Goal: Task Accomplishment & Management: Manage account settings

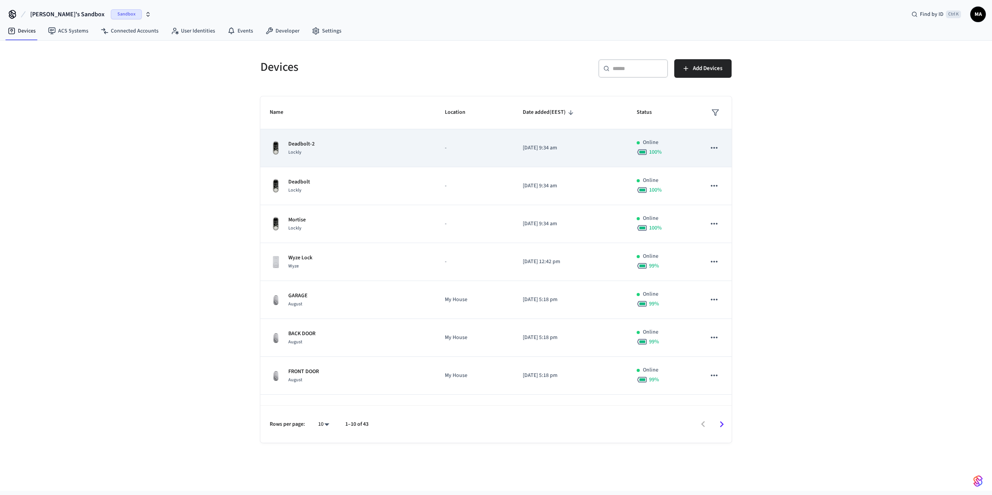
click at [296, 149] on span "Lockly" at bounding box center [294, 152] width 13 height 7
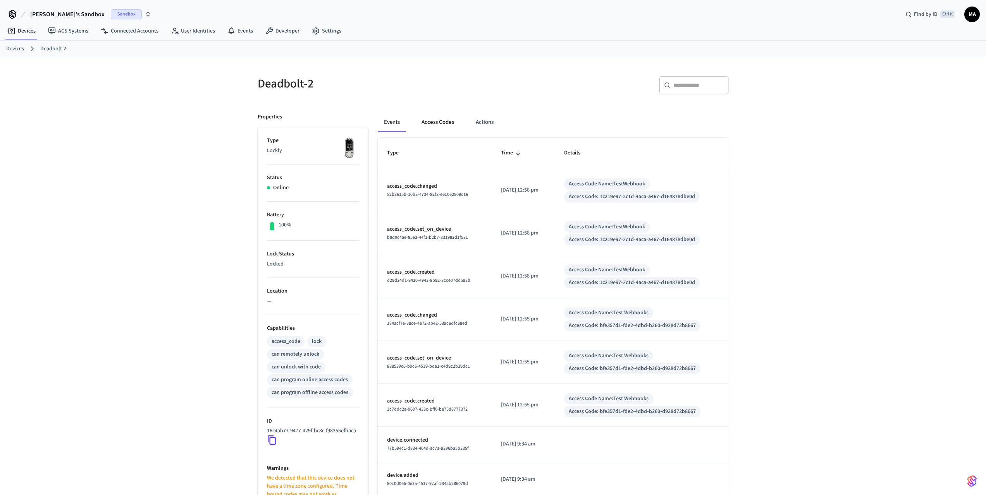
click at [438, 125] on button "Access Codes" at bounding box center [437, 122] width 45 height 19
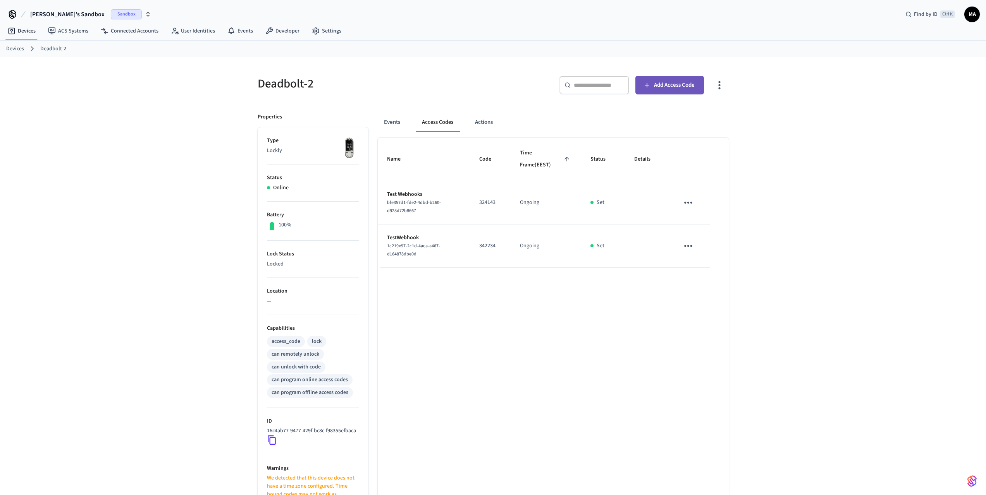
click at [665, 86] on span "Add Access Code" at bounding box center [674, 85] width 41 height 10
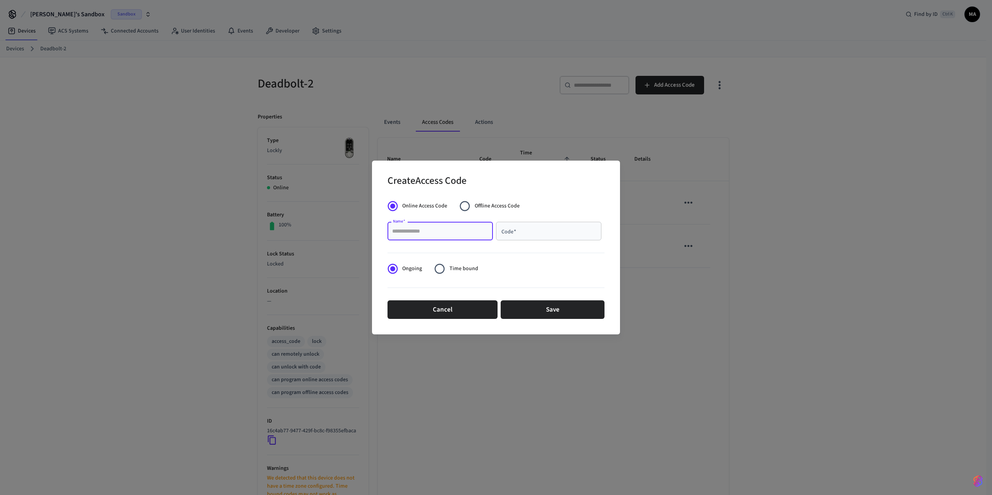
click at [478, 232] on input "Name   *" at bounding box center [440, 231] width 96 height 8
type input "**********"
click at [517, 234] on input "Code   *" at bounding box center [548, 231] width 96 height 8
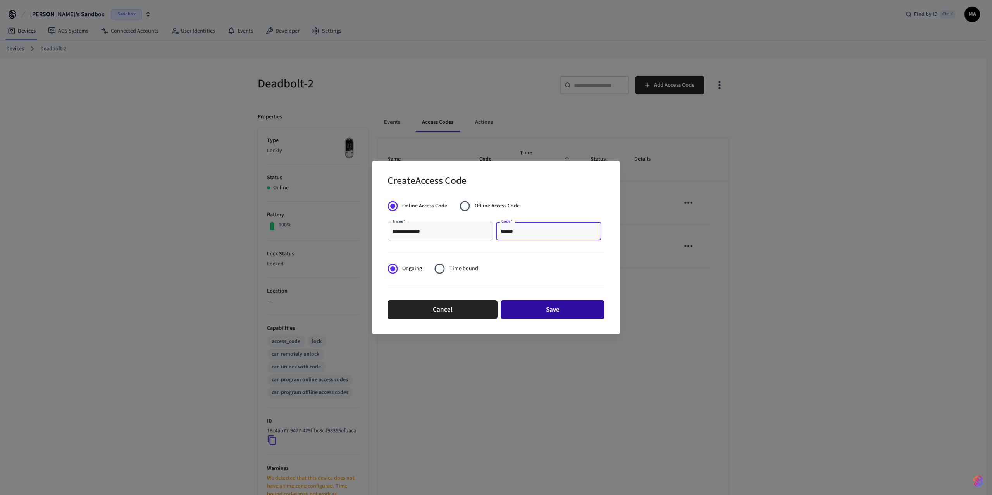
type input "******"
click at [559, 314] on button "Save" at bounding box center [552, 310] width 104 height 19
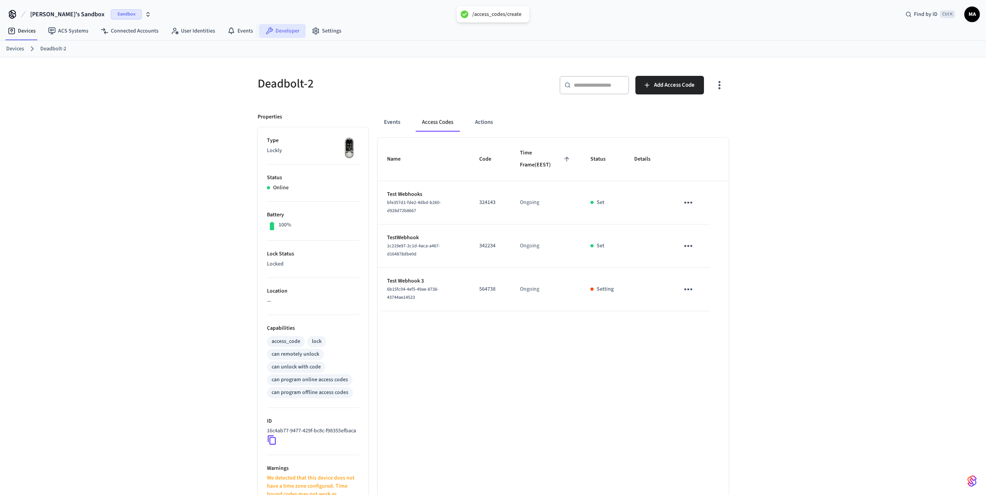
drag, startPoint x: 288, startPoint y: 29, endPoint x: 292, endPoint y: 29, distance: 3.9
click at [292, 29] on link "Developer" at bounding box center [282, 31] width 46 height 14
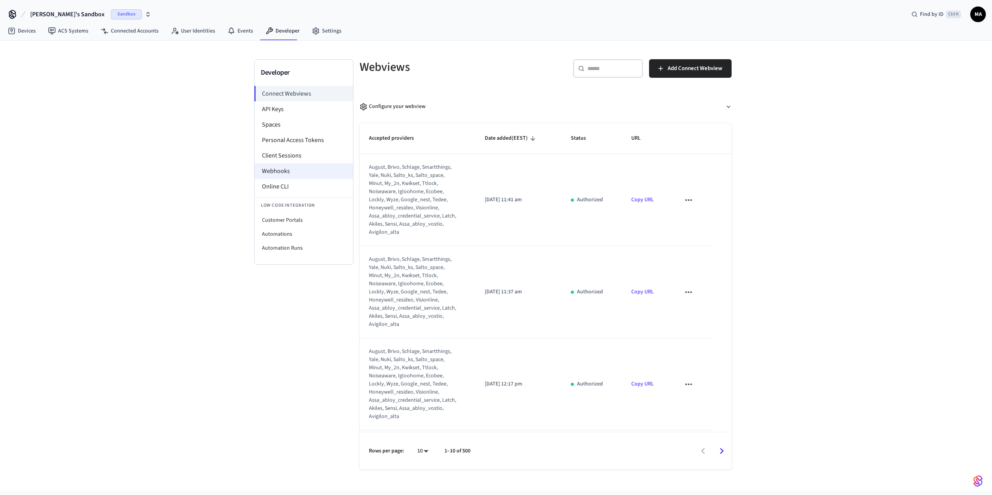
click at [297, 171] on li "Webhooks" at bounding box center [303, 170] width 98 height 15
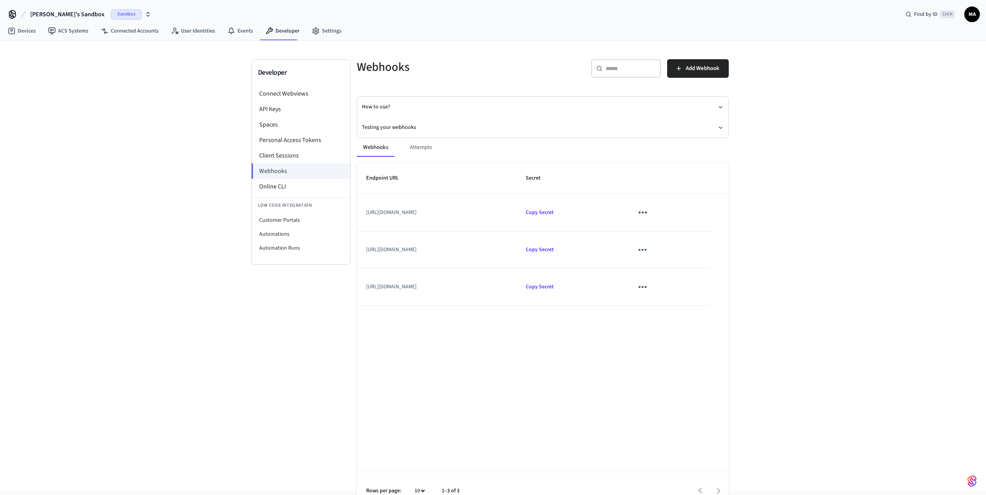
click at [425, 148] on div "Webhooks Attempts" at bounding box center [543, 147] width 372 height 19
drag, startPoint x: 425, startPoint y: 148, endPoint x: 407, endPoint y: 129, distance: 26.3
click at [407, 129] on div "Webhooks Attempts Endpoint URL Secret [URL][DOMAIN_NAME] Copy Secret [URL][DOMA…" at bounding box center [537, 319] width 381 height 381
click at [391, 127] on button "Testing your webhooks" at bounding box center [543, 127] width 362 height 21
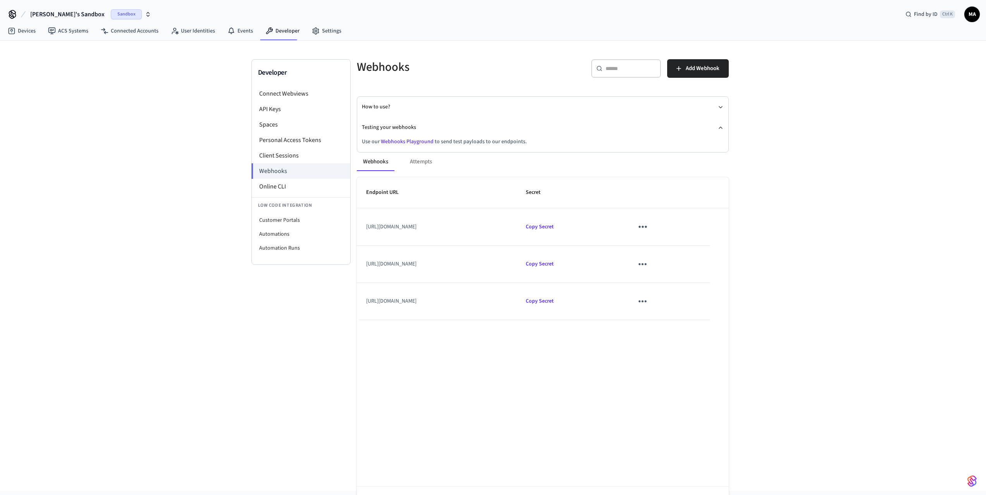
click at [401, 139] on link "Webhooks Playground" at bounding box center [407, 142] width 53 height 8
click at [700, 70] on span "Add Webhook" at bounding box center [703, 69] width 34 height 10
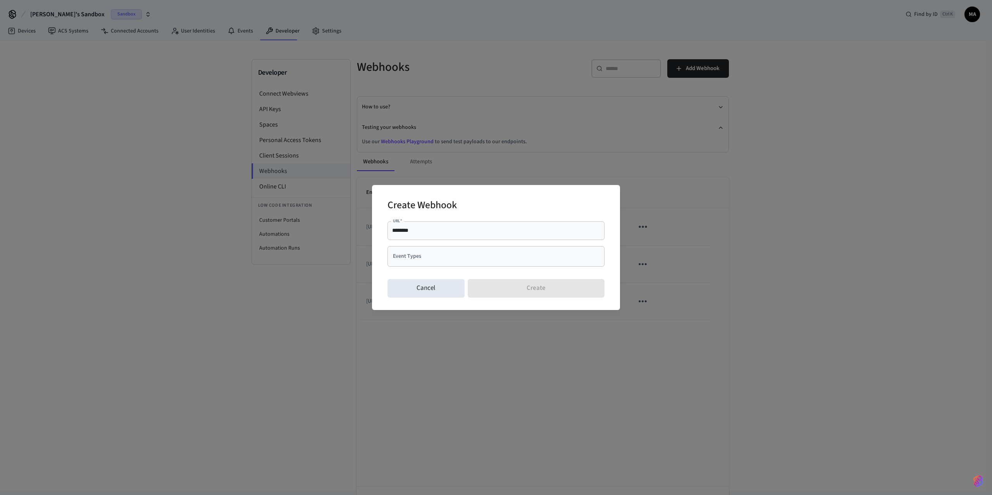
click at [442, 235] on div "******** URL   *" at bounding box center [495, 231] width 217 height 19
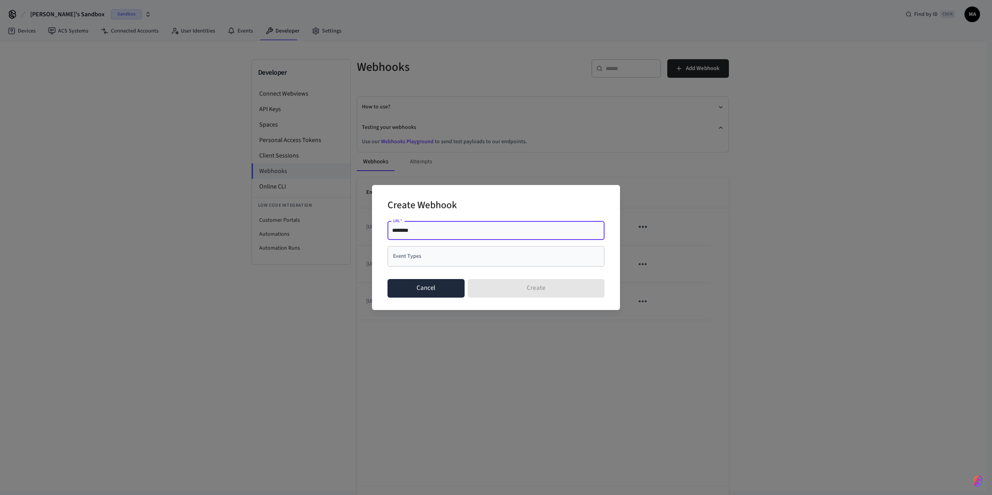
click at [428, 289] on button "Cancel" at bounding box center [425, 288] width 77 height 19
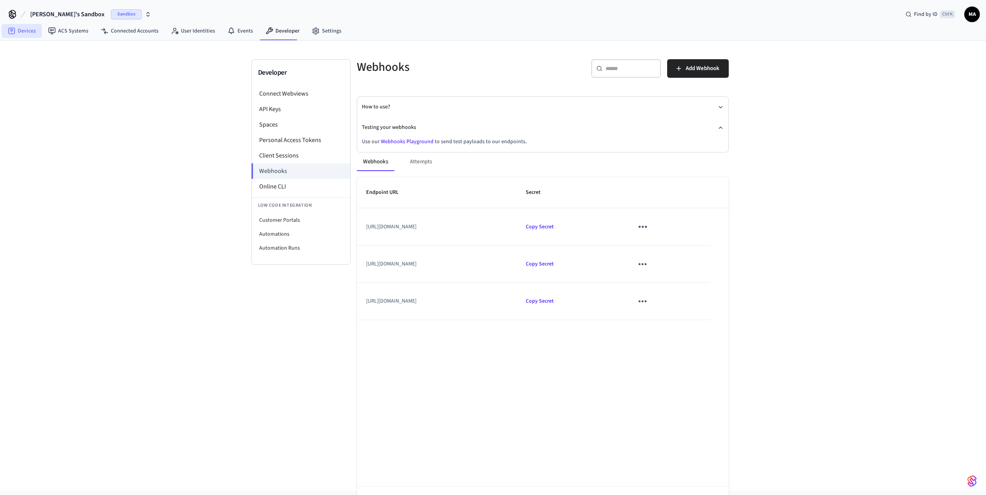
click at [25, 30] on link "Devices" at bounding box center [22, 31] width 40 height 14
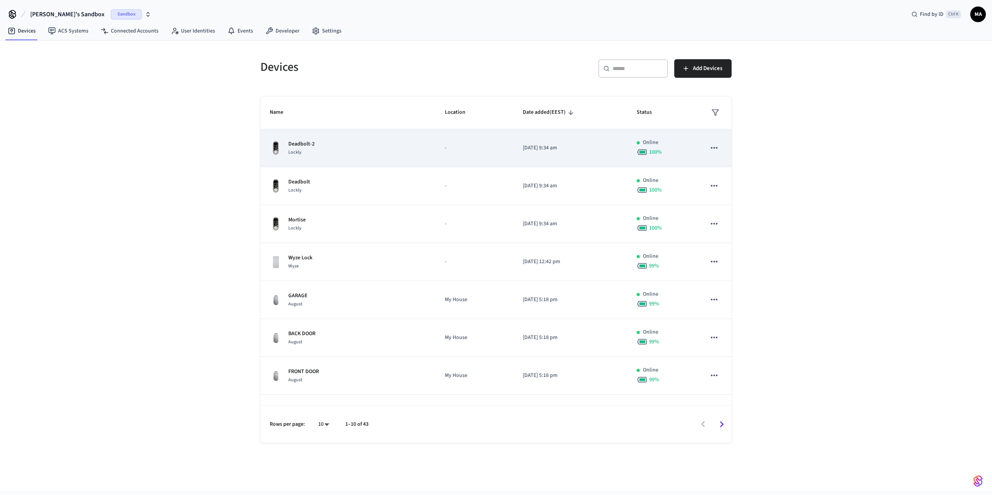
click at [307, 150] on div "Lockly" at bounding box center [301, 152] width 26 height 8
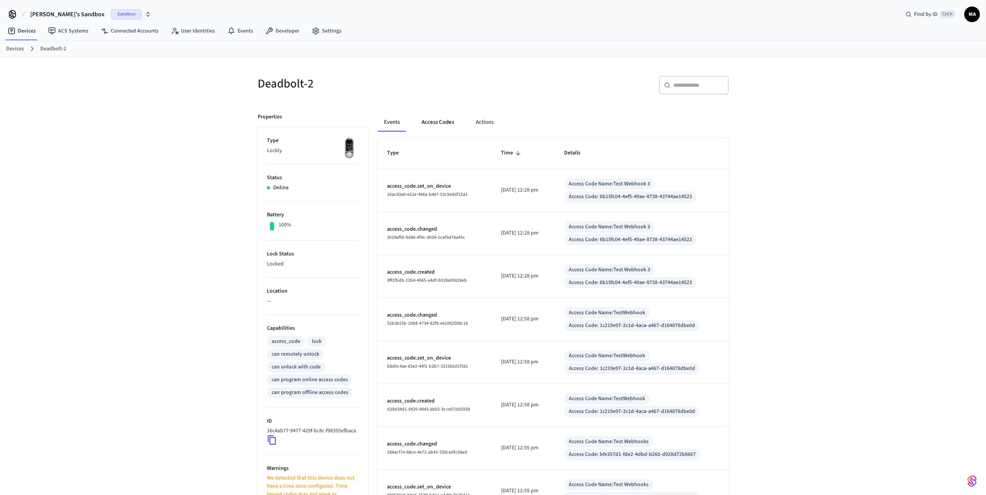
click at [433, 118] on button "Access Codes" at bounding box center [437, 122] width 45 height 19
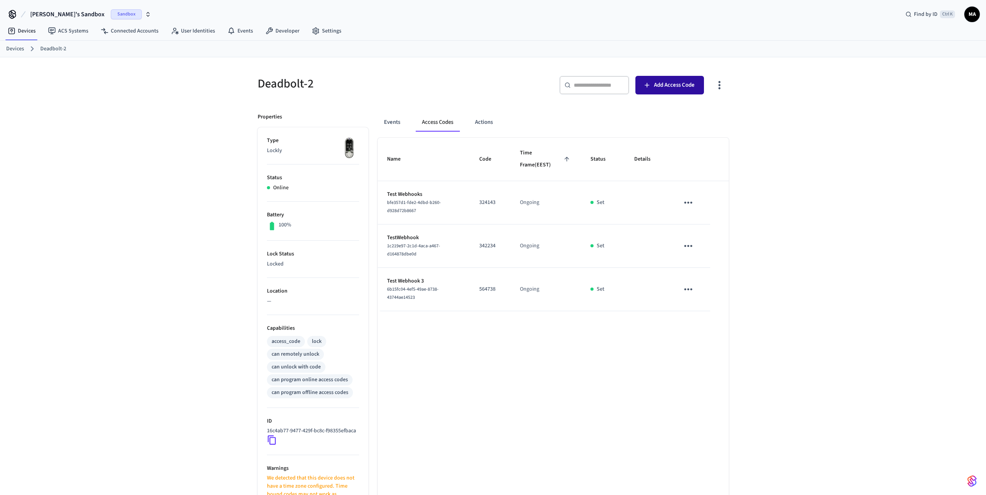
click at [659, 82] on span "Add Access Code" at bounding box center [674, 85] width 41 height 10
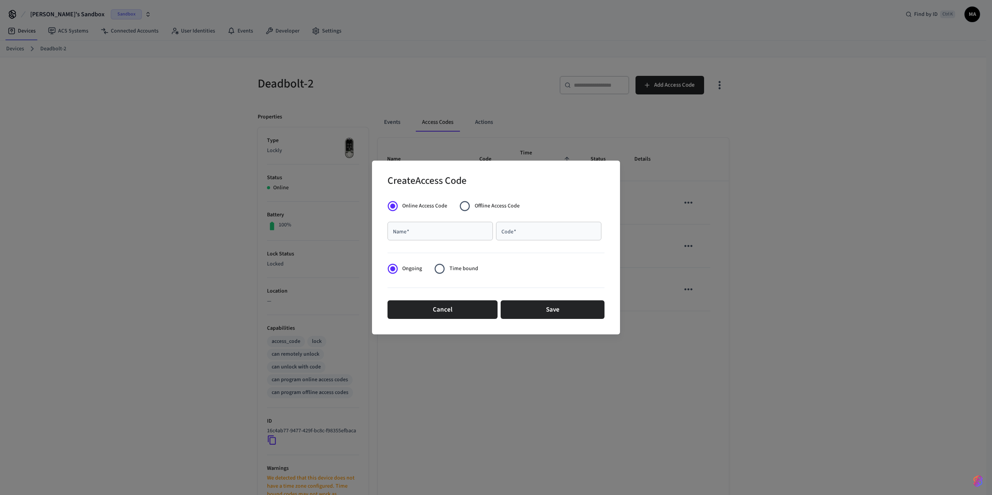
click at [432, 236] on div "Name   *" at bounding box center [439, 231] width 105 height 19
type input "*"
type input "**********"
click at [518, 234] on input "Code   *" at bounding box center [548, 231] width 96 height 8
type input "******"
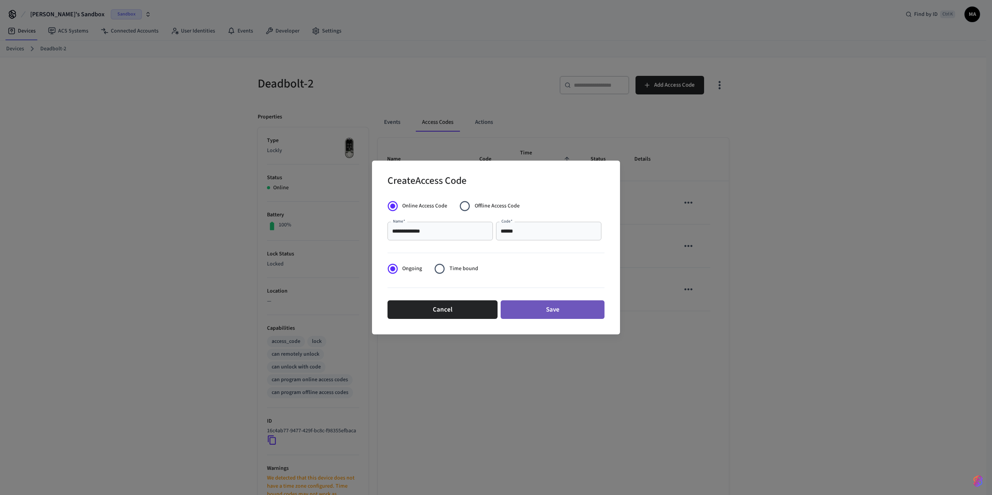
click at [545, 313] on button "Save" at bounding box center [552, 310] width 104 height 19
